Goal: Information Seeking & Learning: Learn about a topic

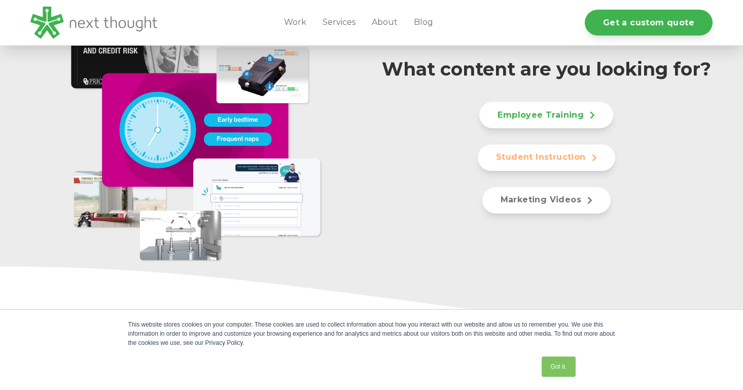
scroll to position [583, 0]
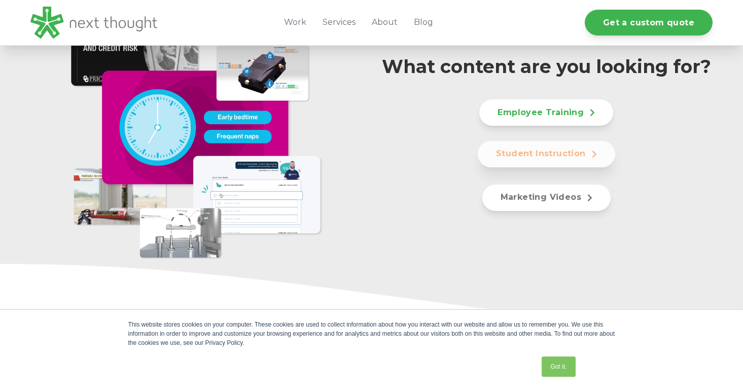
click at [527, 162] on link "Student Instruction" at bounding box center [545, 154] width 137 height 26
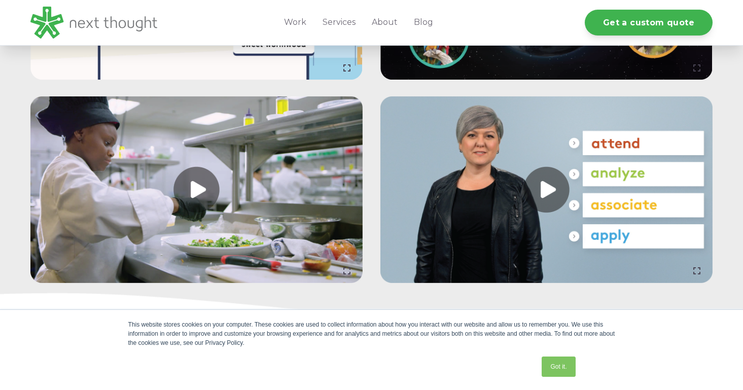
scroll to position [2753, 0]
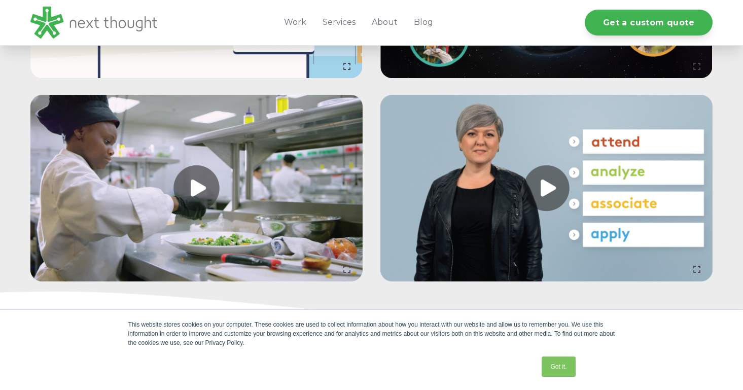
click at [545, 188] on link at bounding box center [546, 188] width 332 height 187
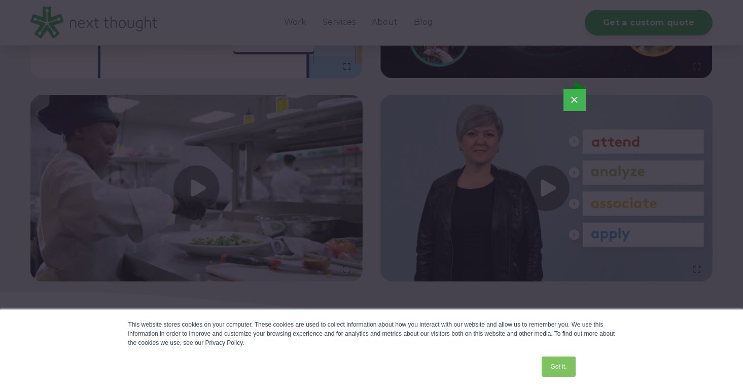
click at [575, 105] on button "×" at bounding box center [574, 100] width 22 height 22
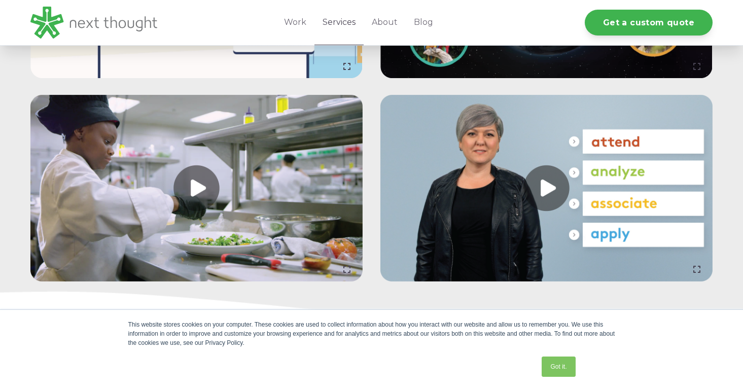
click at [340, 21] on link "Services" at bounding box center [338, 22] width 49 height 45
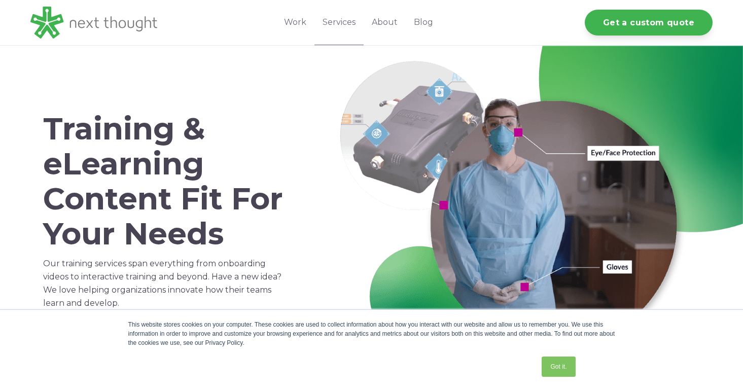
click at [561, 377] on div "Got it." at bounding box center [558, 366] width 40 height 26
click at [561, 364] on link "Got it." at bounding box center [557, 366] width 33 height 20
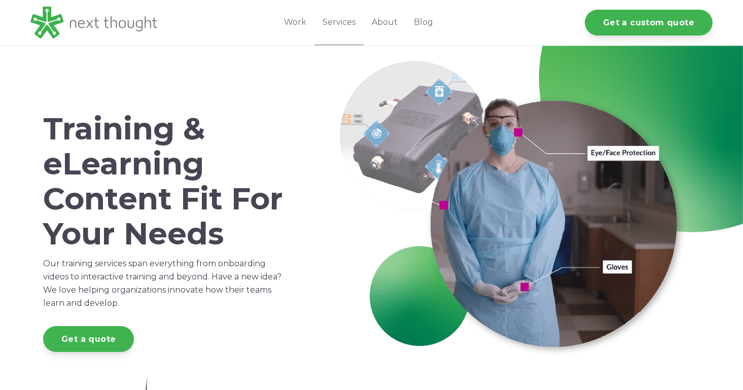
click at [348, 235] on img at bounding box center [517, 211] width 355 height 301
click at [308, 61] on link "Industries" at bounding box center [316, 60] width 81 height 10
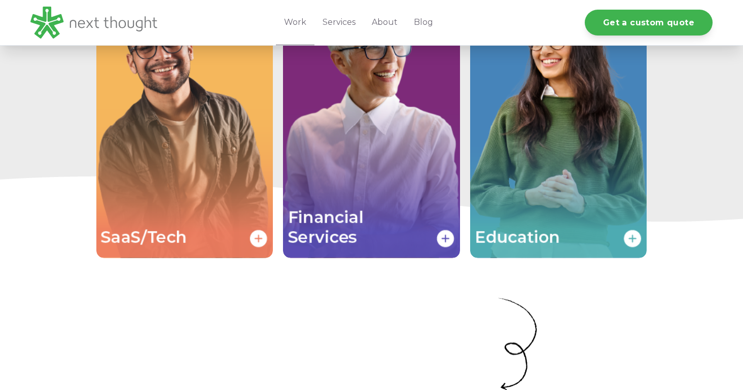
scroll to position [2129, 0]
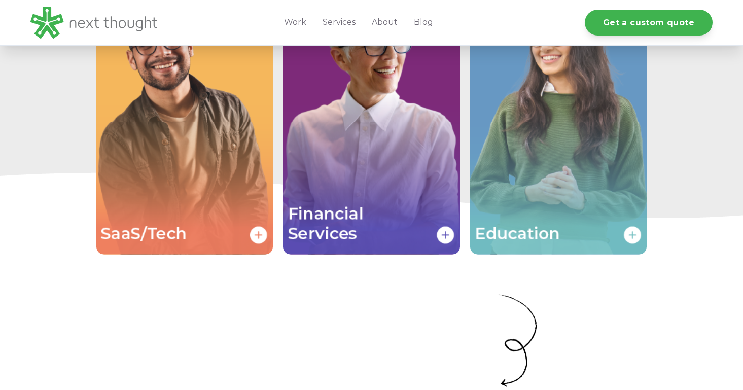
click at [561, 147] on img "Image grid with {{ image_count }} images." at bounding box center [558, 121] width 176 height 265
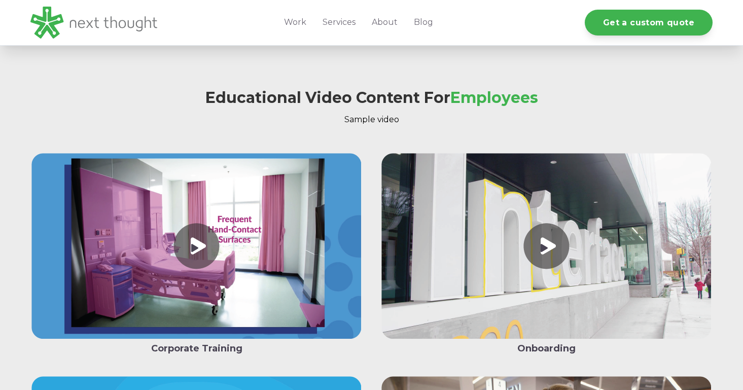
scroll to position [1391, 0]
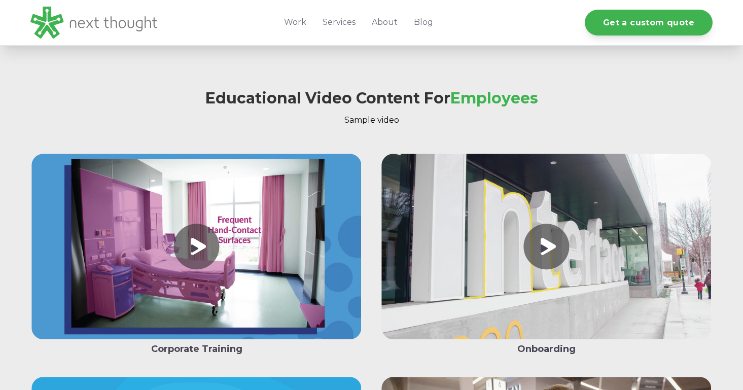
click at [202, 247] on link at bounding box center [196, 249] width 332 height 190
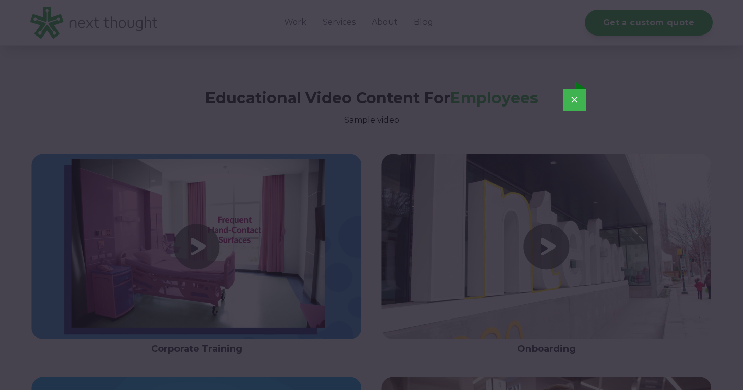
click at [577, 101] on button "×" at bounding box center [574, 100] width 22 height 22
